Goal: Information Seeking & Learning: Learn about a topic

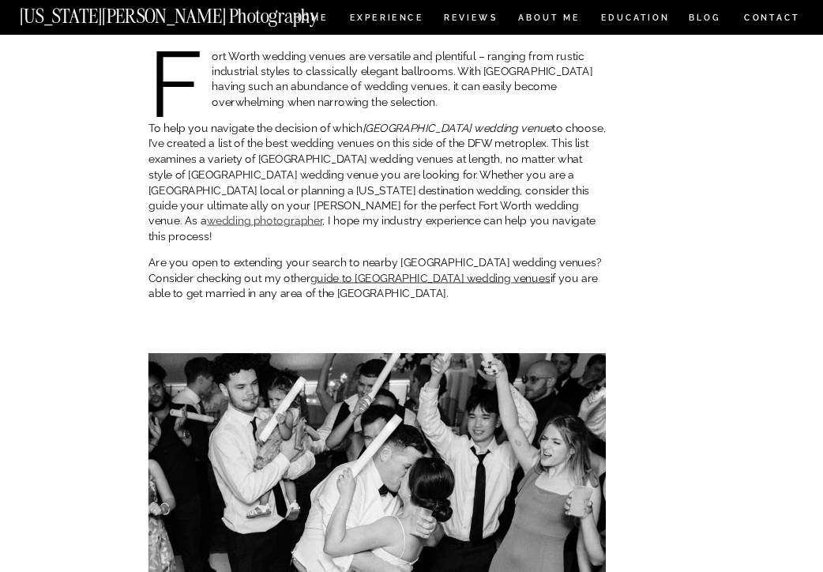
scroll to position [321, 0]
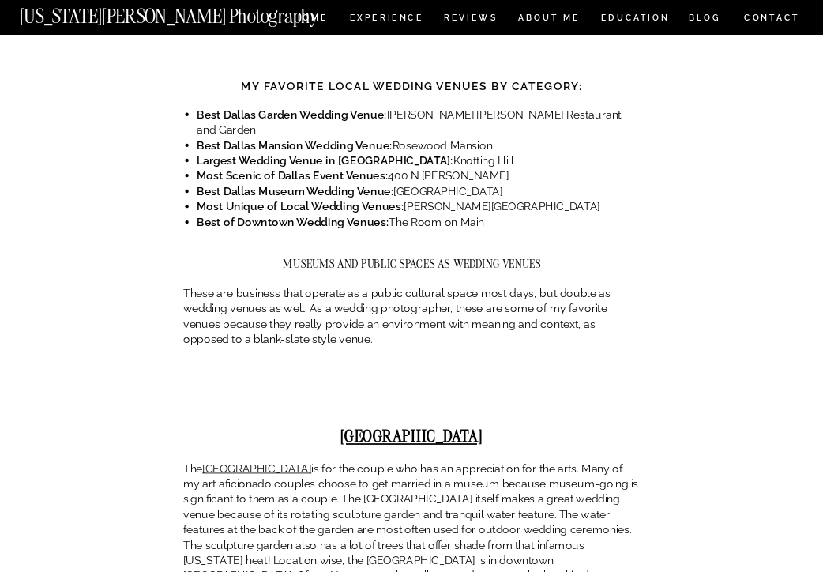
scroll to position [1020, 0]
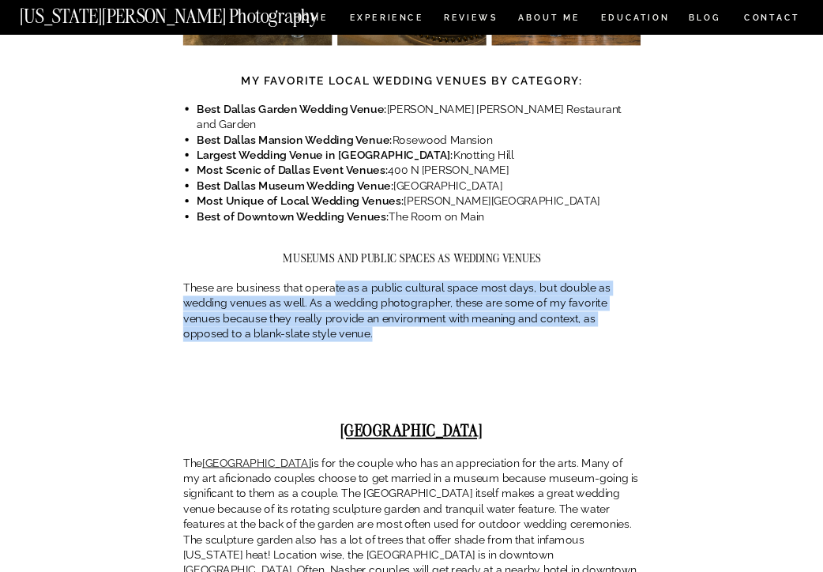
drag, startPoint x: 334, startPoint y: 190, endPoint x: 334, endPoint y: 256, distance: 66.3
click at [441, 353] on div at bounding box center [411, 387] width 457 height 69
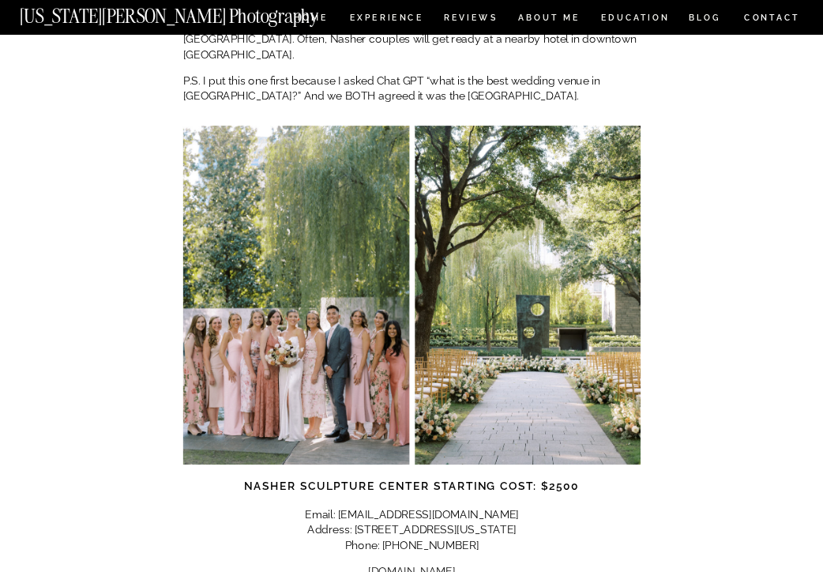
scroll to position [1550, 0]
click at [425, 565] on link "[DOMAIN_NAME]" at bounding box center [411, 571] width 87 height 13
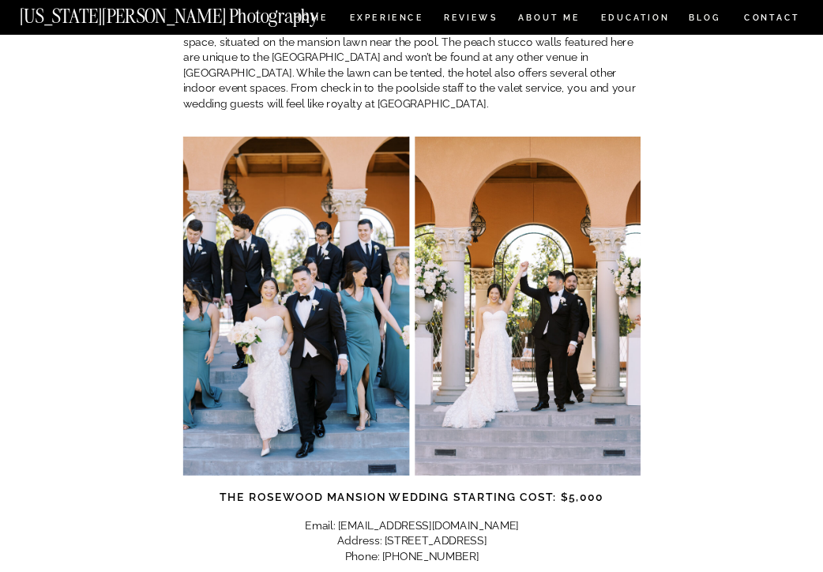
scroll to position [4464, 0]
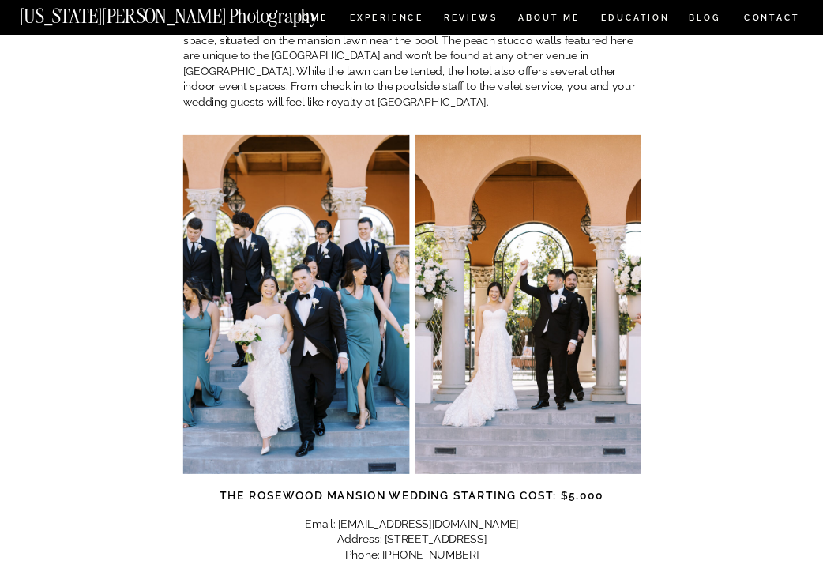
click at [383, 571] on link "[DOMAIN_NAME]" at bounding box center [411, 580] width 87 height 13
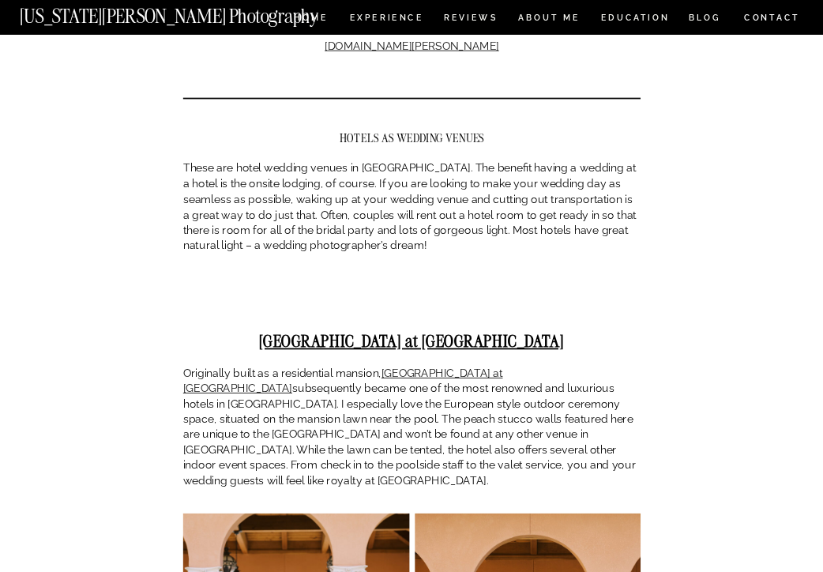
scroll to position [4085, 0]
click at [439, 367] on link "[GEOGRAPHIC_DATA] at [GEOGRAPHIC_DATA]" at bounding box center [343, 381] width 320 height 28
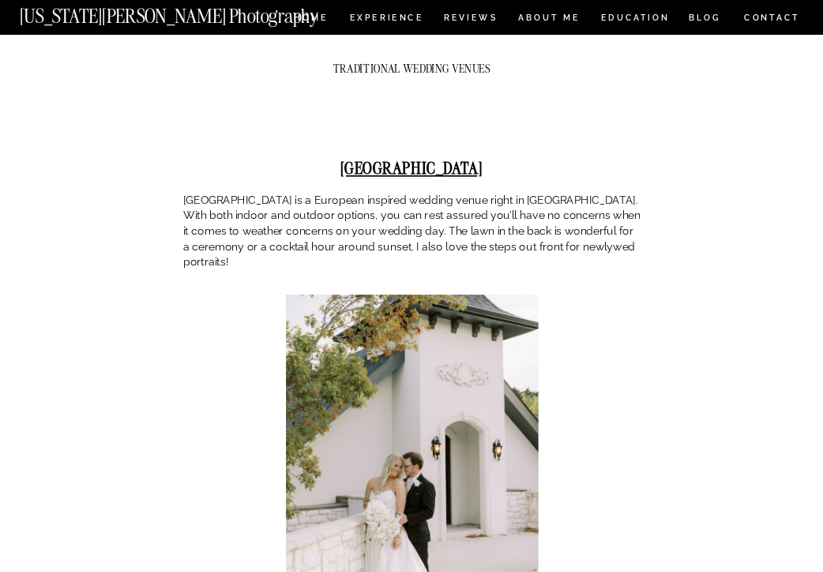
scroll to position [8159, 0]
